Goal: Task Accomplishment & Management: Use online tool/utility

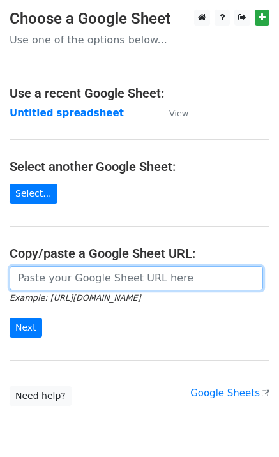
drag, startPoint x: 21, startPoint y: 284, endPoint x: 29, endPoint y: 294, distance: 13.1
click at [22, 284] on input "url" at bounding box center [136, 278] width 253 height 24
paste input "[URL][DOMAIN_NAME]"
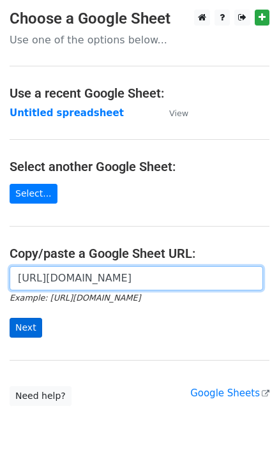
scroll to position [0, 289]
type input "[URL][DOMAIN_NAME]"
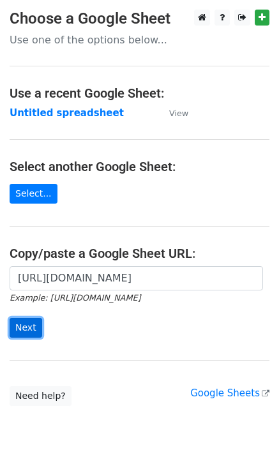
scroll to position [0, 0]
click at [27, 324] on input "Next" at bounding box center [26, 328] width 33 height 20
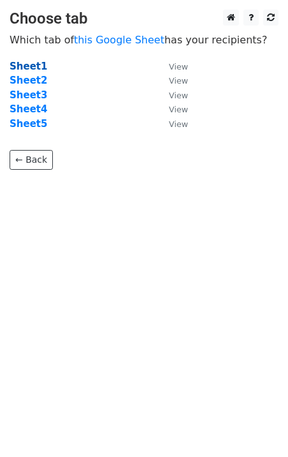
click at [21, 70] on strong "Sheet1" at bounding box center [29, 66] width 38 height 11
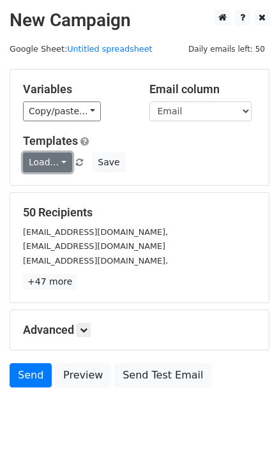
click at [52, 170] on link "Load..." at bounding box center [47, 162] width 49 height 20
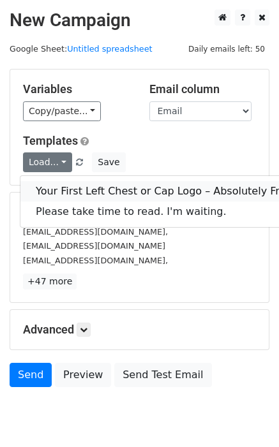
click at [84, 193] on link "Your First Left Chest or Cap Logo – Absolutely Free" at bounding box center [163, 191] width 286 height 20
